Goal: Information Seeking & Learning: Learn about a topic

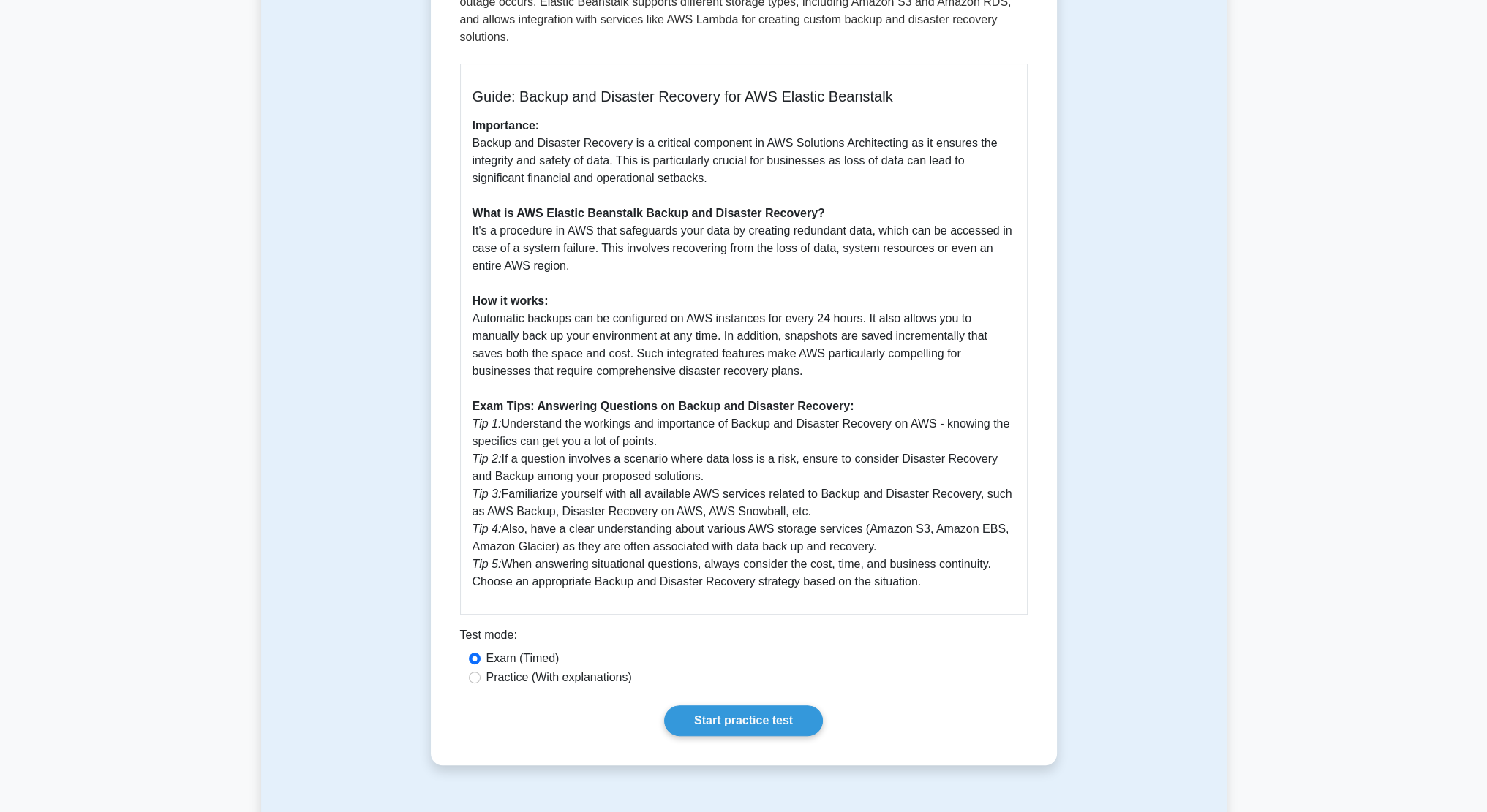
scroll to position [342, 0]
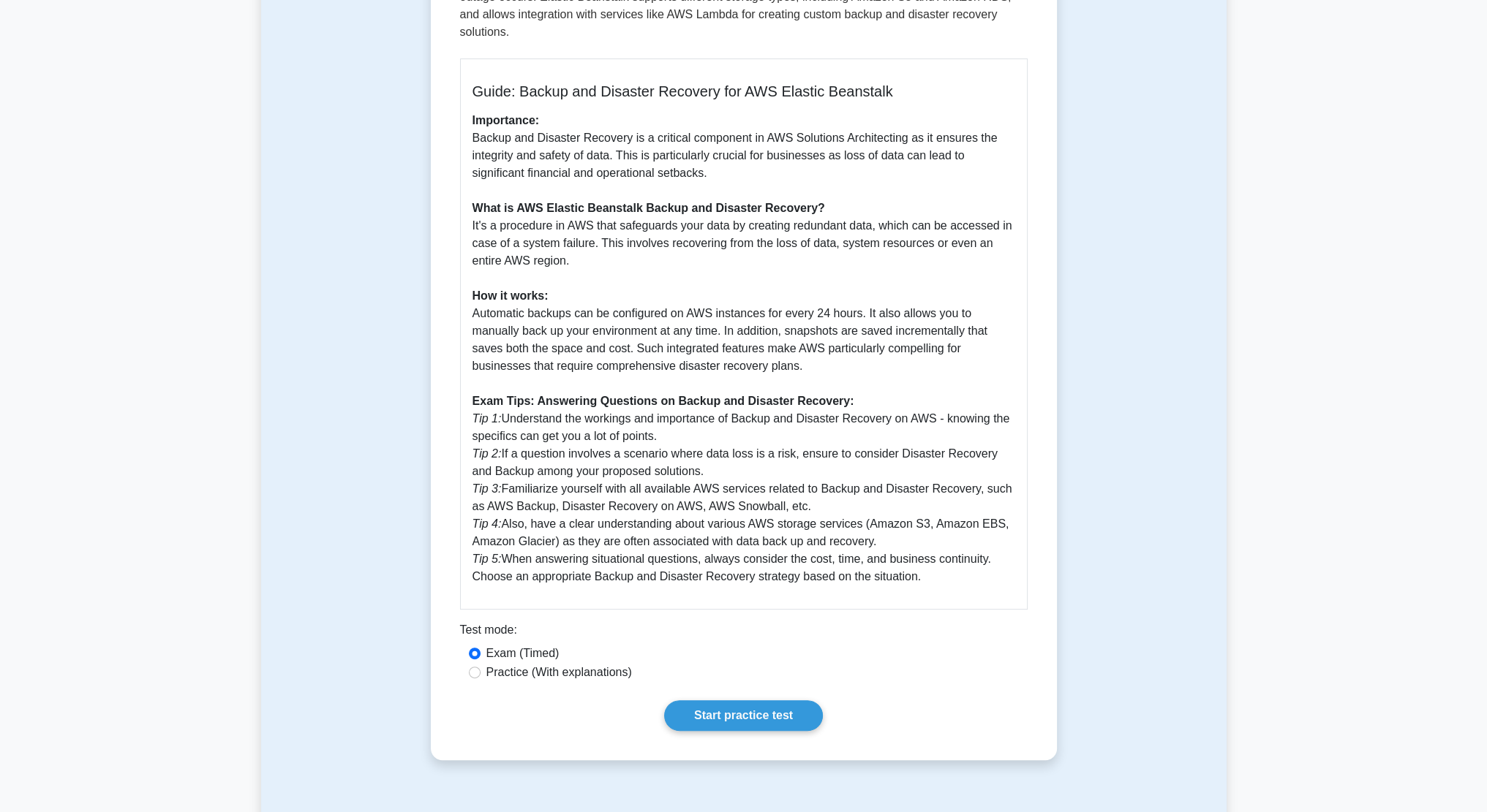
click at [652, 402] on p "Importance: Backup and Disaster Recovery is a critical component in AWS Solutio…" at bounding box center [744, 349] width 543 height 474
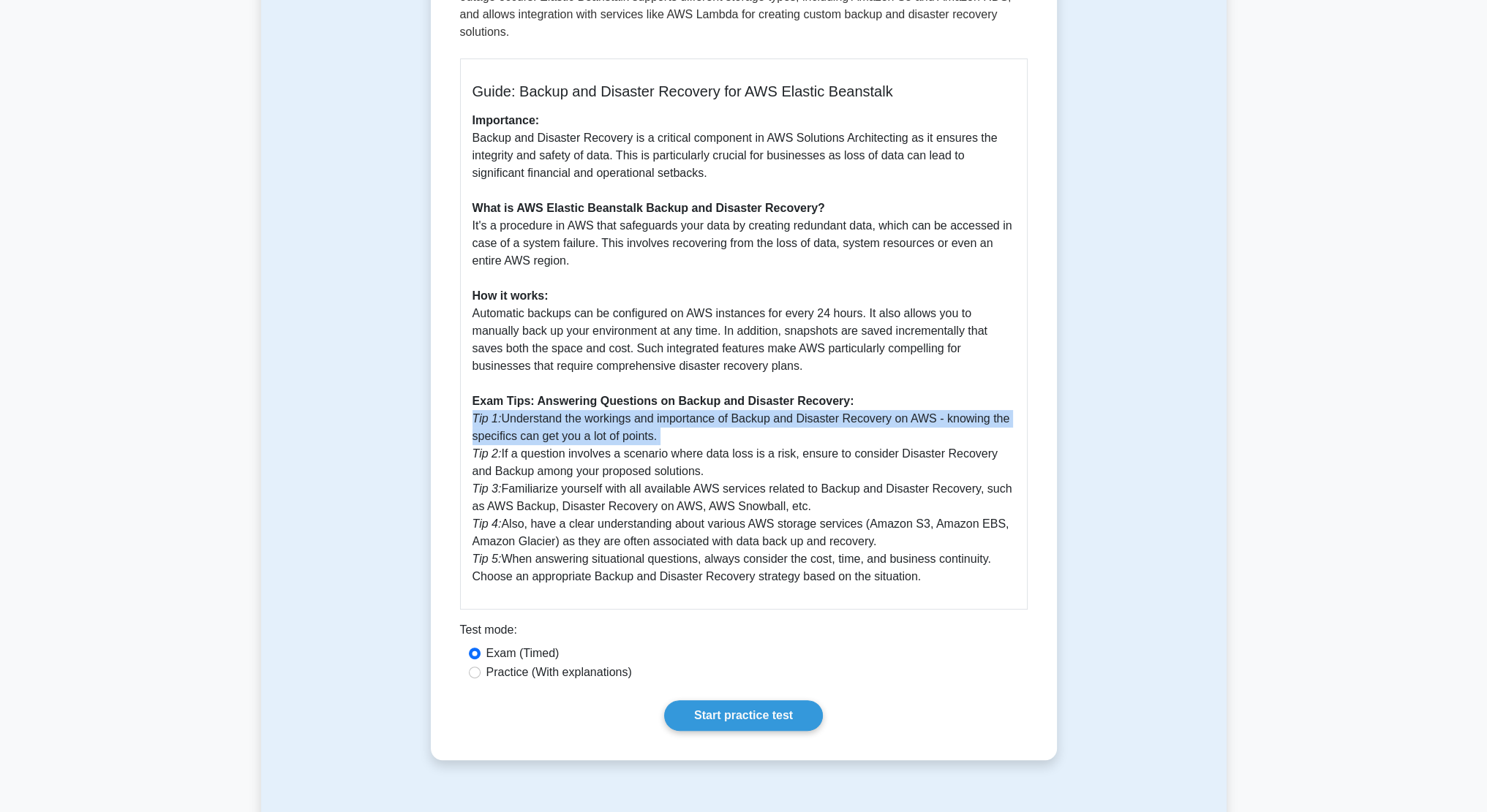
click at [652, 402] on p "Importance: Backup and Disaster Recovery is a critical component in AWS Solutio…" at bounding box center [744, 349] width 543 height 474
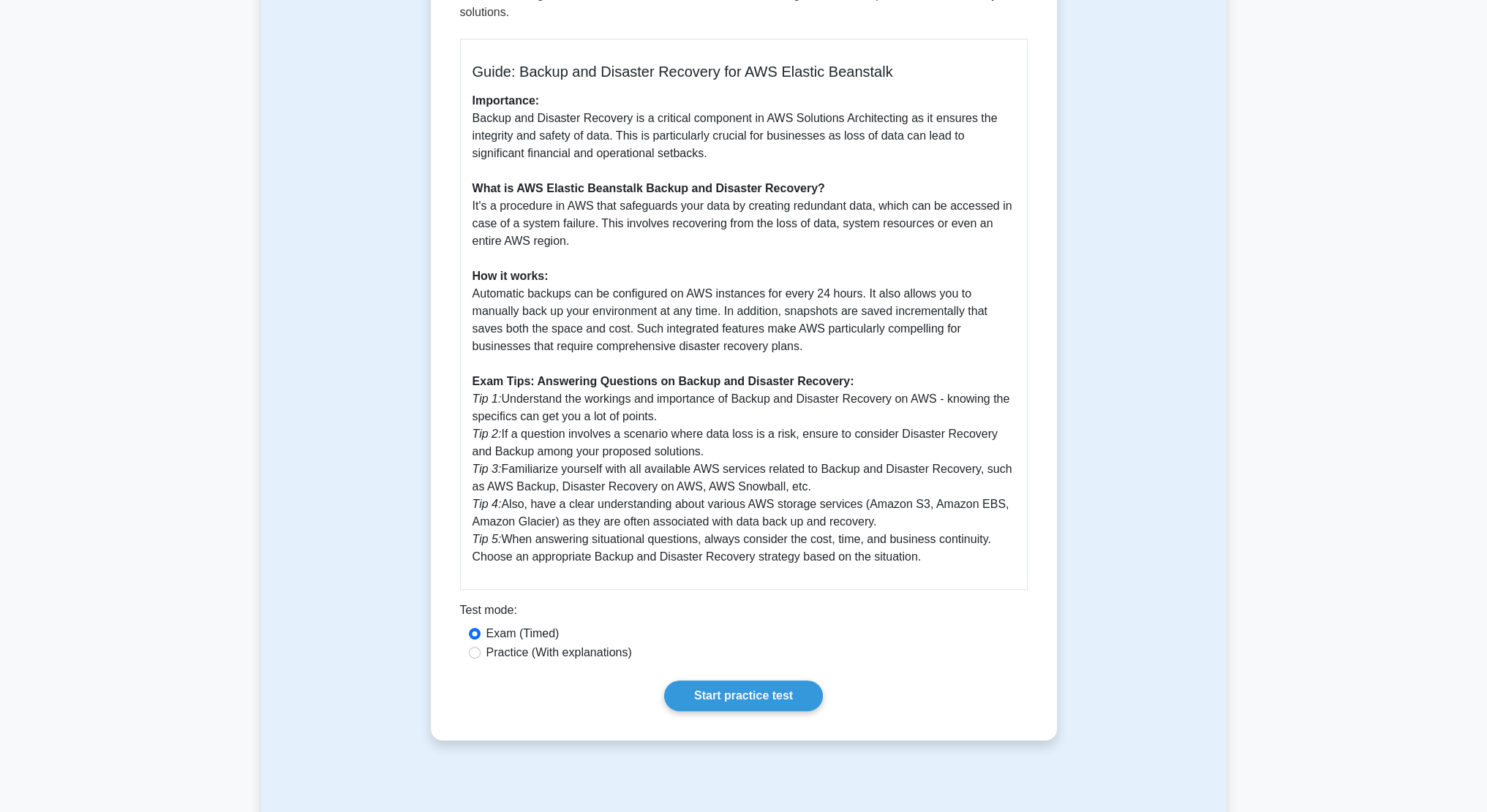
scroll to position [364, 0]
click at [644, 417] on p "Importance: Backup and Disaster Recovery is a critical component in AWS Solutio…" at bounding box center [744, 326] width 543 height 474
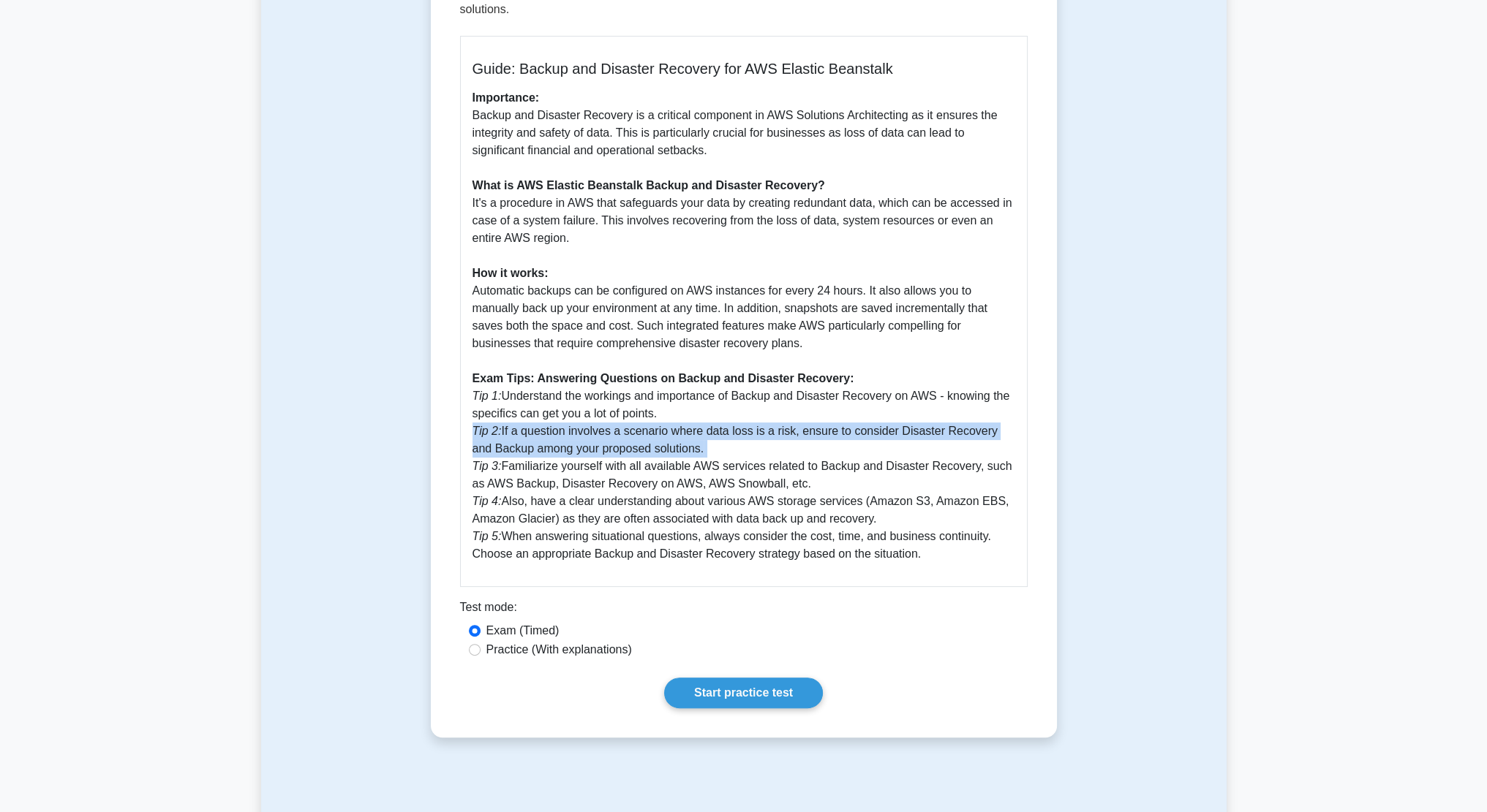
click at [644, 417] on p "Importance: Backup and Disaster Recovery is a critical component in AWS Solutio…" at bounding box center [744, 326] width 543 height 474
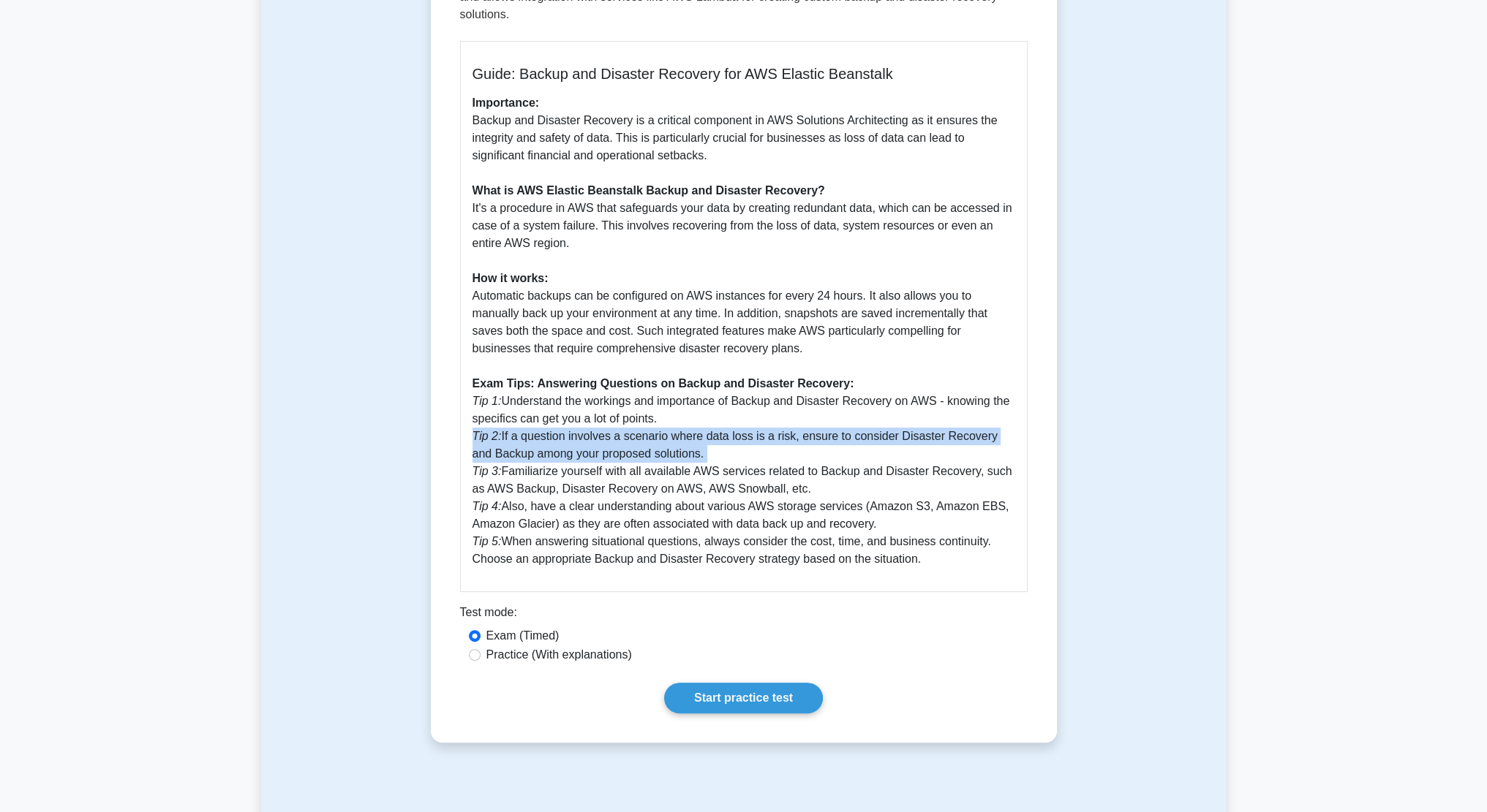
scroll to position [359, 0]
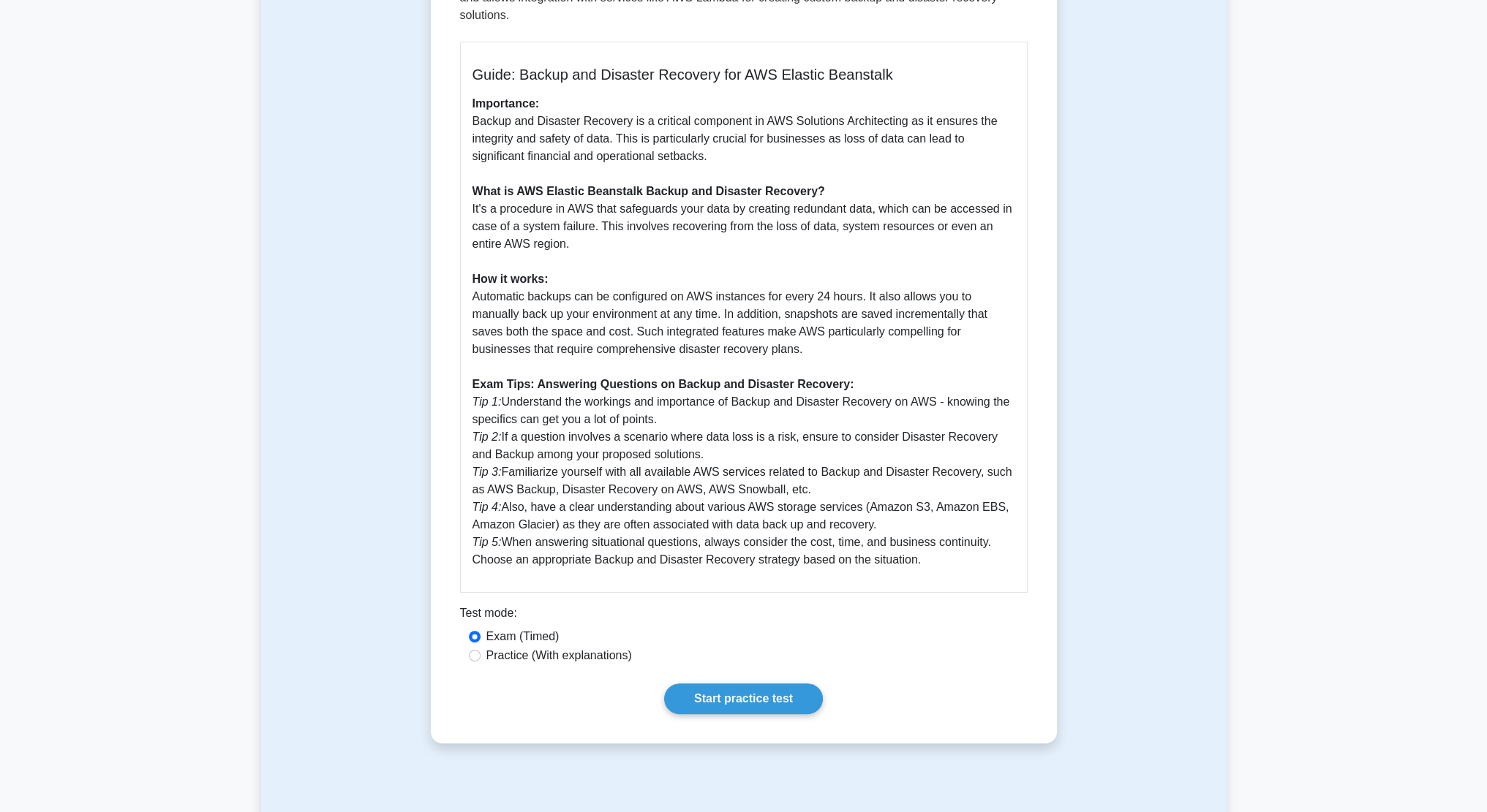
click at [616, 458] on p "Importance: Backup and Disaster Recovery is a critical component in AWS Solutio…" at bounding box center [744, 332] width 543 height 474
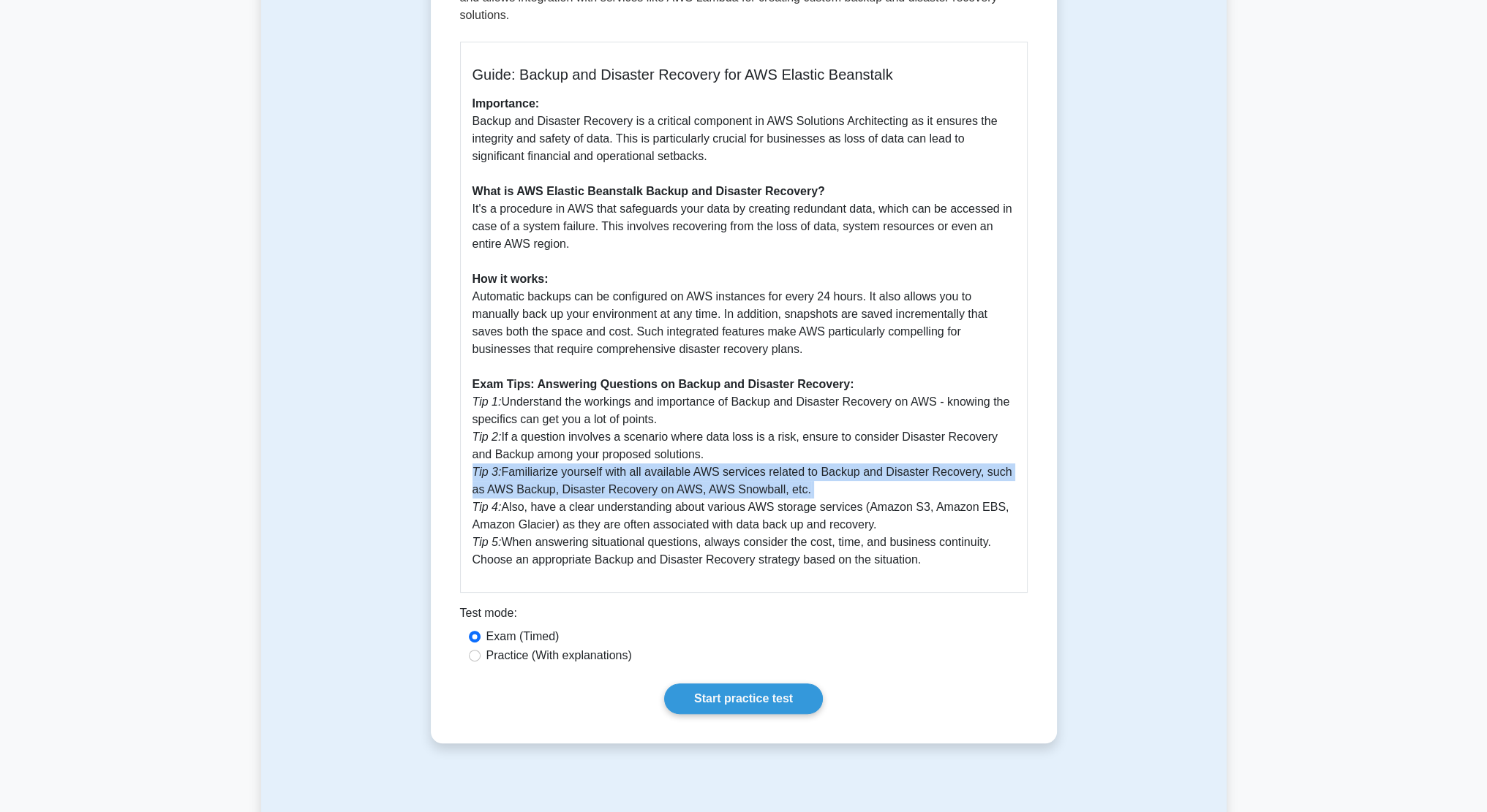
click at [616, 458] on p "Importance: Backup and Disaster Recovery is a critical component in AWS Solutio…" at bounding box center [744, 332] width 543 height 474
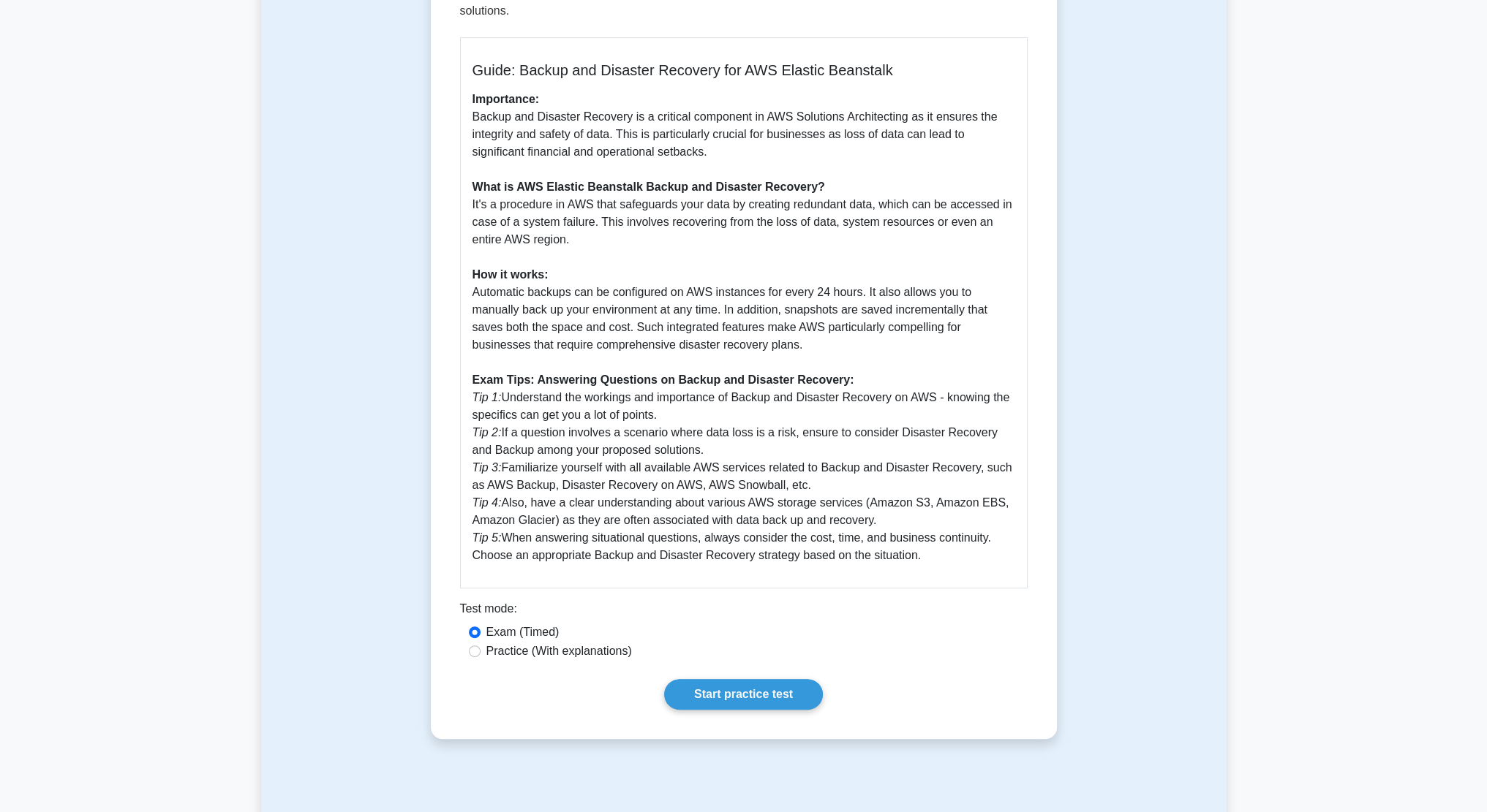
scroll to position [364, 0]
click at [618, 453] on p "Importance: Backup and Disaster Recovery is a critical component in AWS Solutio…" at bounding box center [744, 326] width 543 height 474
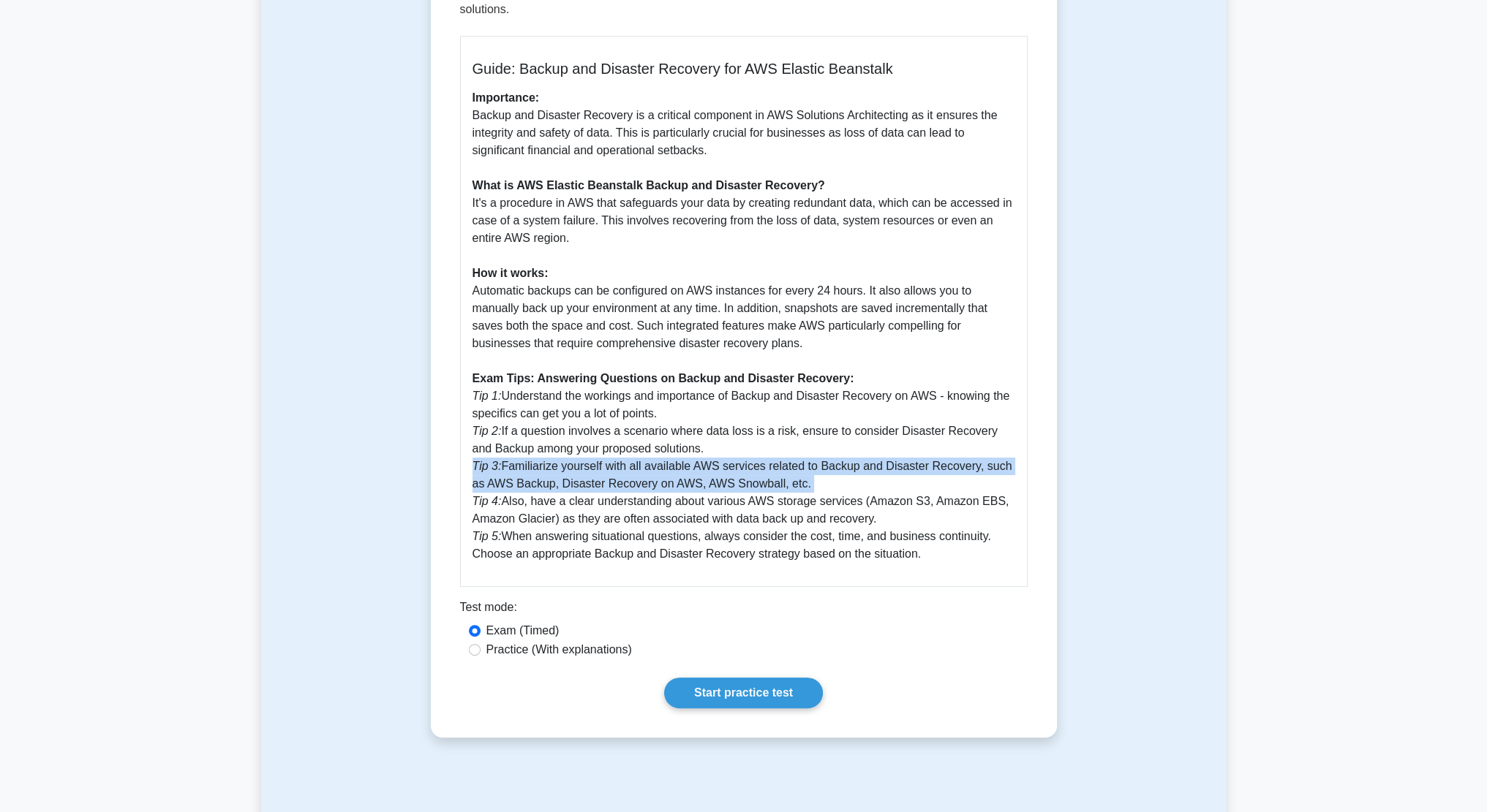
click at [618, 453] on p "Importance: Backup and Disaster Recovery is a critical component in AWS Solutio…" at bounding box center [744, 326] width 543 height 474
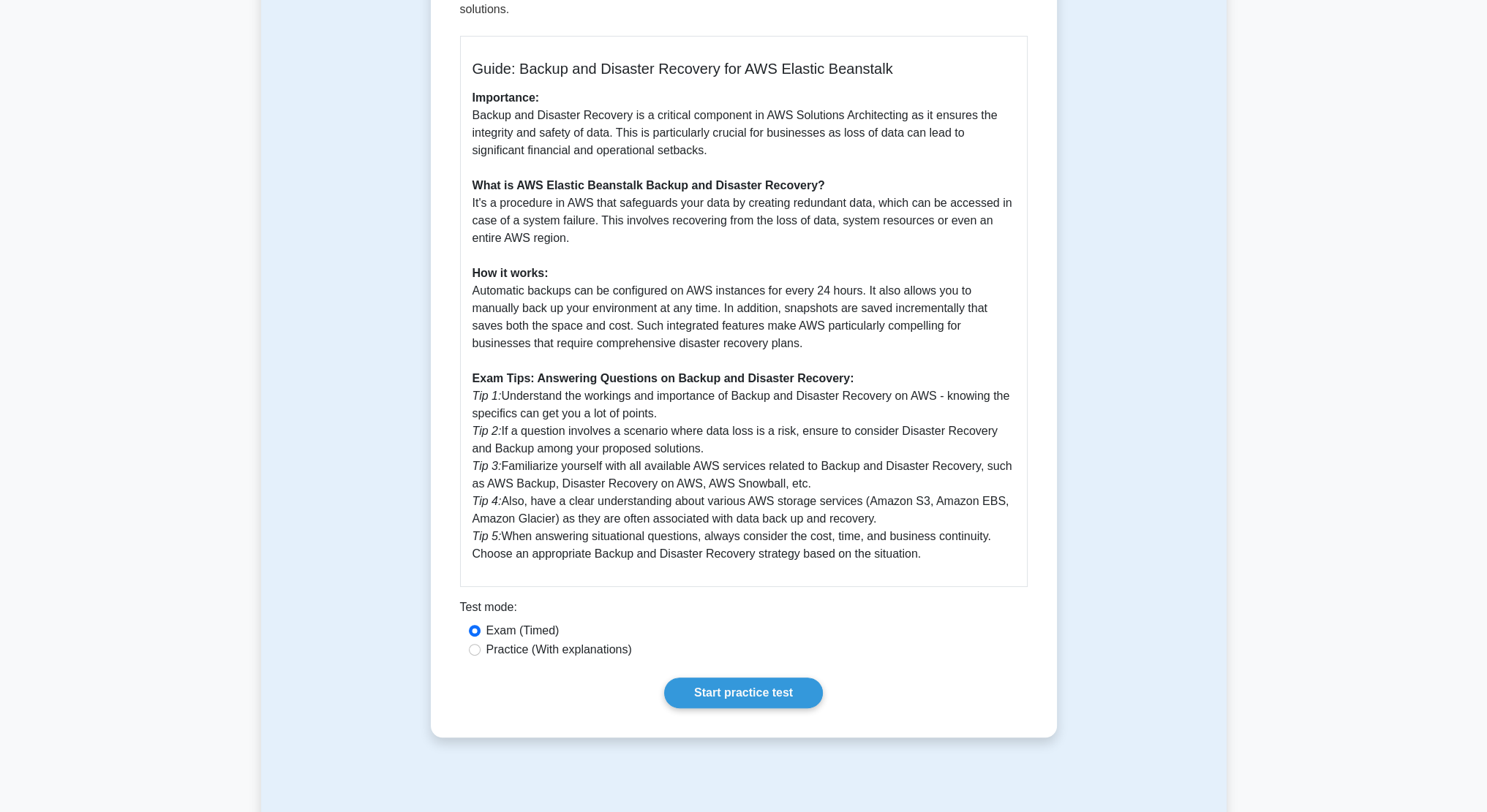
click at [592, 478] on p "Importance: Backup and Disaster Recovery is a critical component in AWS Solutio…" at bounding box center [744, 326] width 543 height 474
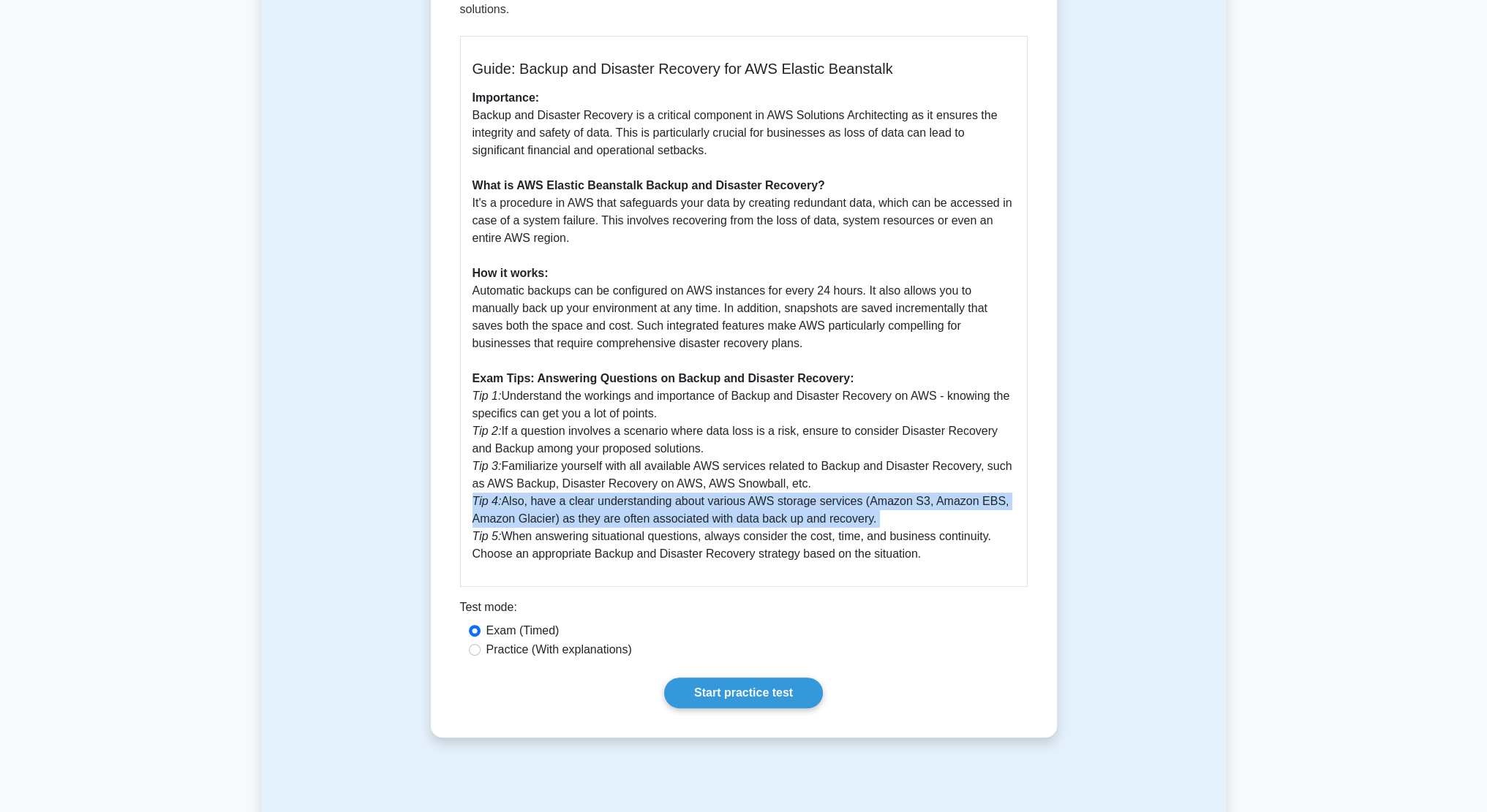
click at [592, 478] on p "Importance: Backup and Disaster Recovery is a critical component in AWS Solutio…" at bounding box center [744, 326] width 543 height 474
click at [616, 483] on p "Importance: Backup and Disaster Recovery is a critical component in AWS Solutio…" at bounding box center [744, 326] width 543 height 474
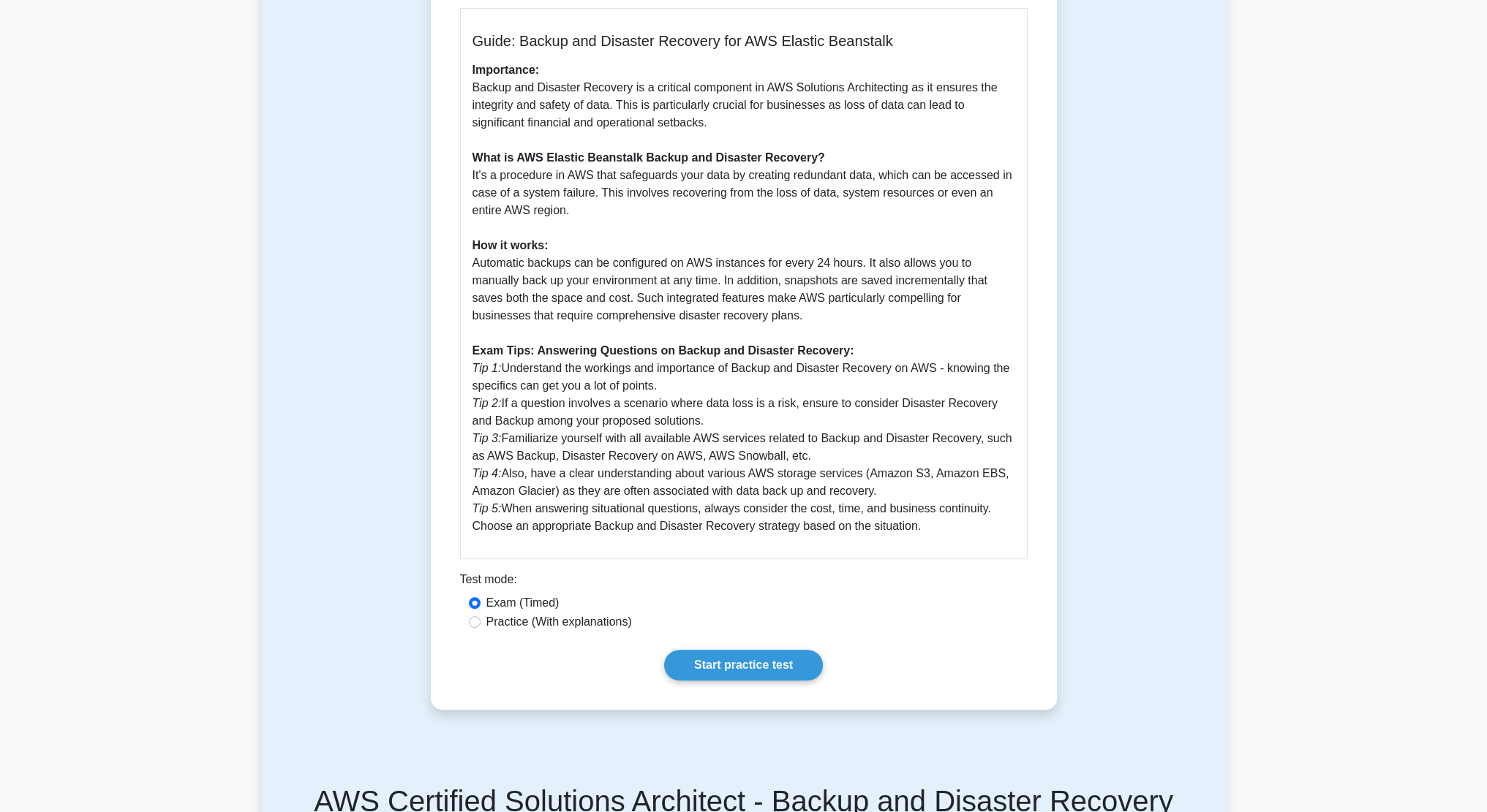
scroll to position [392, 0]
click at [616, 483] on p "Importance: Backup and Disaster Recovery is a critical component in AWS Solutio…" at bounding box center [744, 299] width 543 height 474
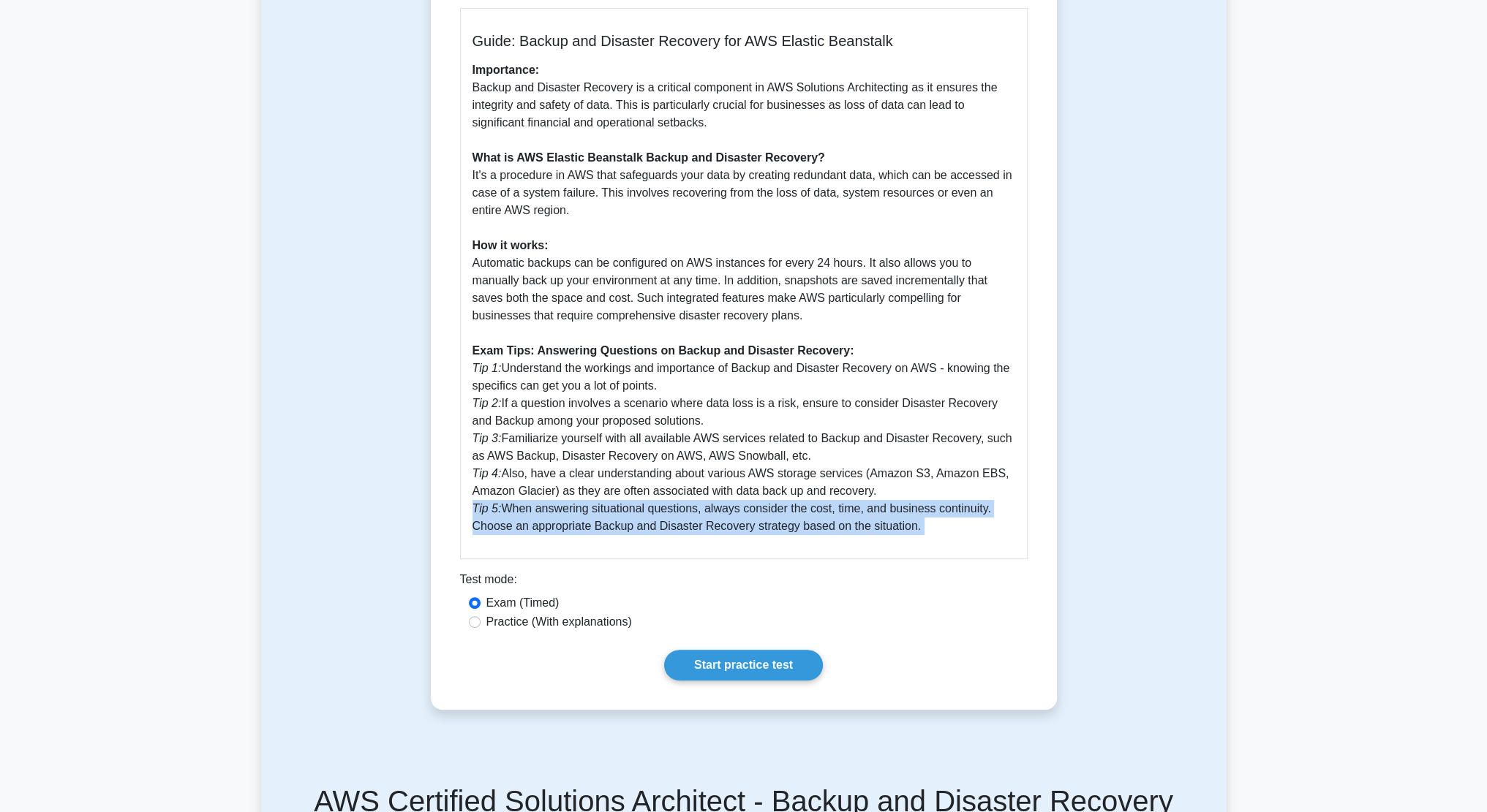
click at [616, 483] on p "Importance: Backup and Disaster Recovery is a critical component in AWS Solutio…" at bounding box center [744, 299] width 543 height 474
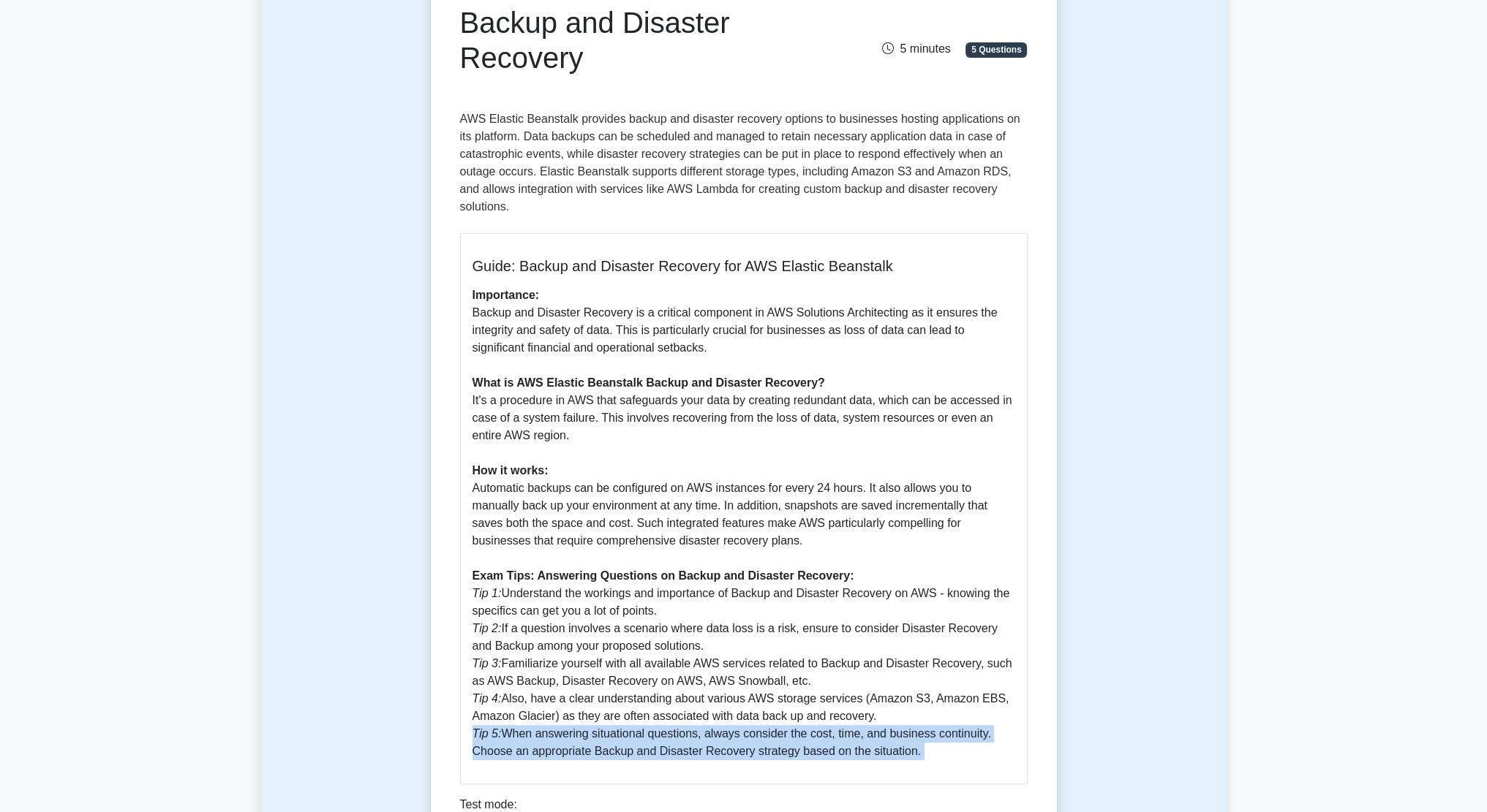
scroll to position [0, 0]
